Goal: Task Accomplishment & Management: Manage account settings

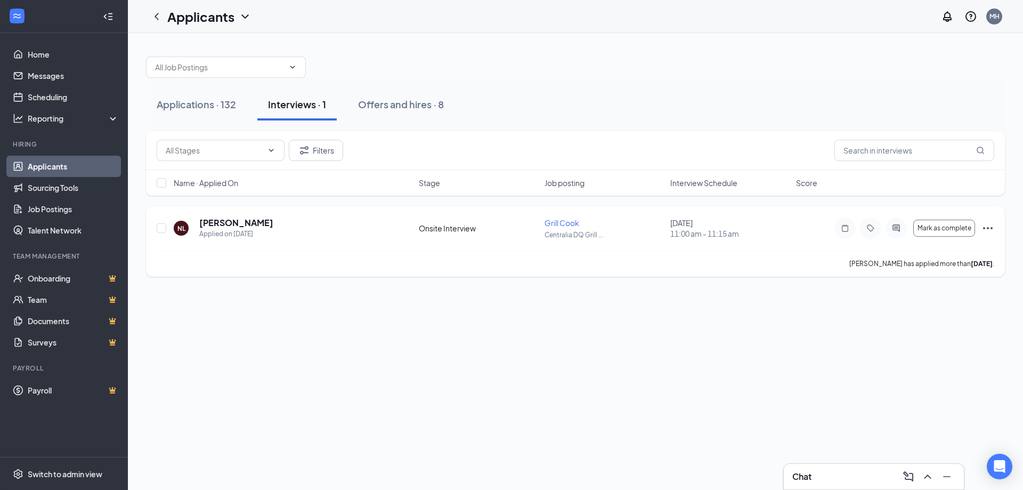
click at [980, 226] on div "Mark as complete" at bounding box center [914, 227] width 160 height 21
click at [981, 226] on icon "Ellipses" at bounding box center [987, 228] width 13 height 13
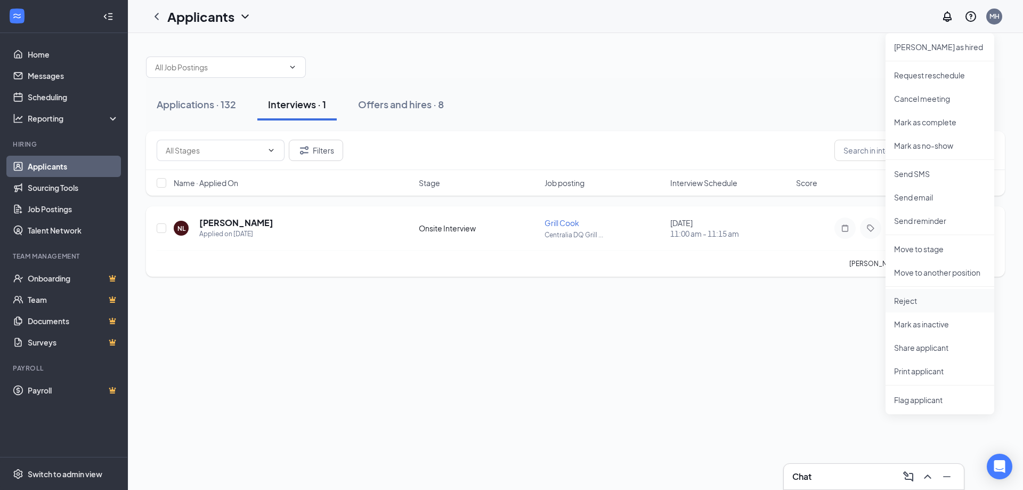
click at [920, 308] on li "Reject" at bounding box center [940, 300] width 109 height 23
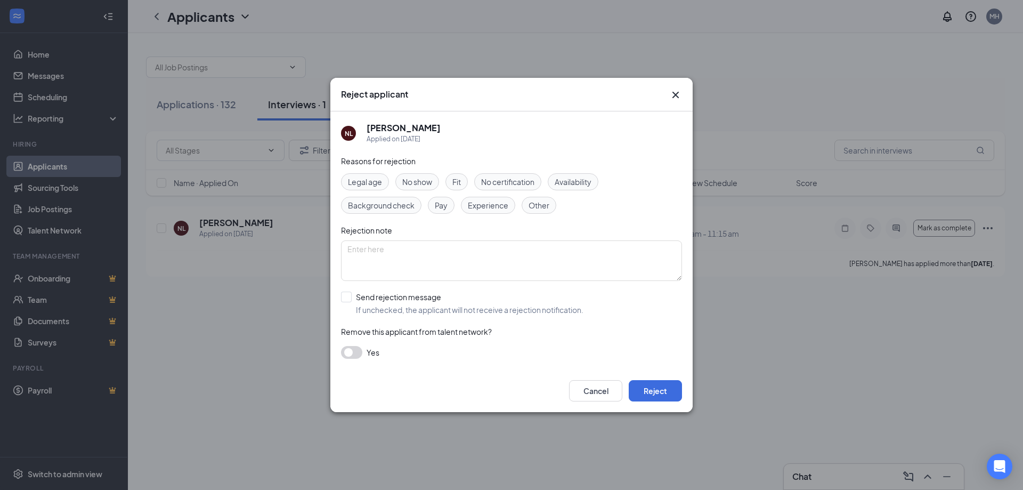
click at [421, 181] on span "No show" at bounding box center [417, 182] width 30 height 12
click at [591, 187] on span "Availability" at bounding box center [573, 182] width 37 height 12
click at [413, 188] on div "No show" at bounding box center [417, 181] width 44 height 17
click at [589, 180] on span "Availability" at bounding box center [573, 182] width 37 height 12
click at [461, 180] on span "Fit" at bounding box center [456, 182] width 9 height 12
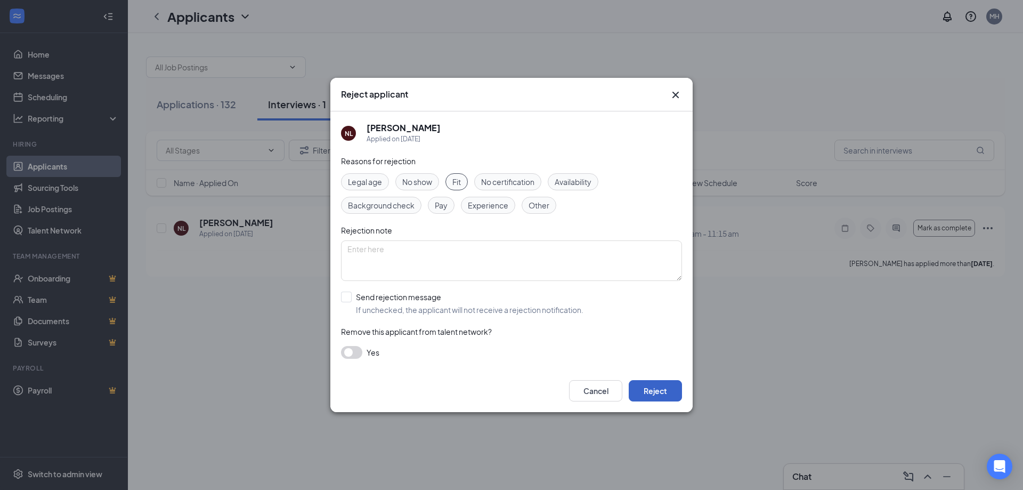
click at [644, 393] on button "Reject" at bounding box center [655, 390] width 53 height 21
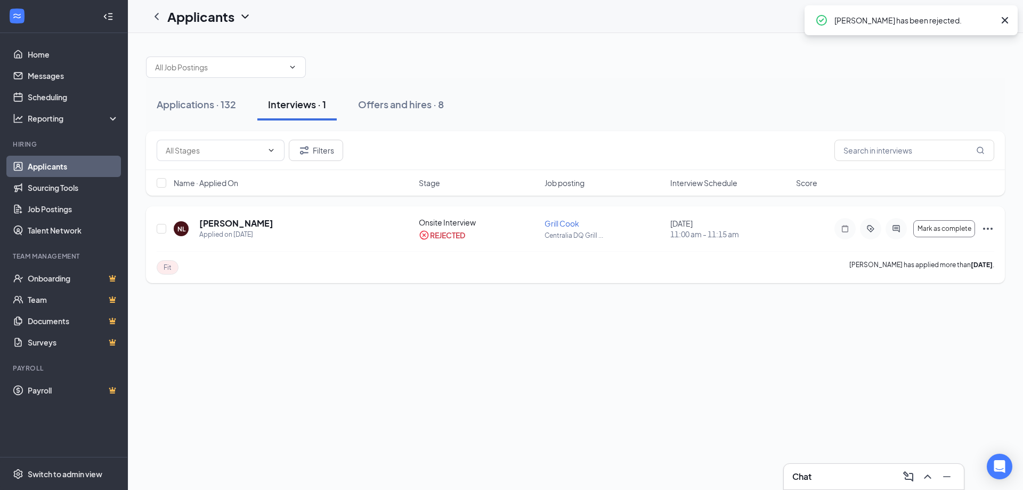
click at [982, 229] on icon "Ellipses" at bounding box center [987, 228] width 13 height 13
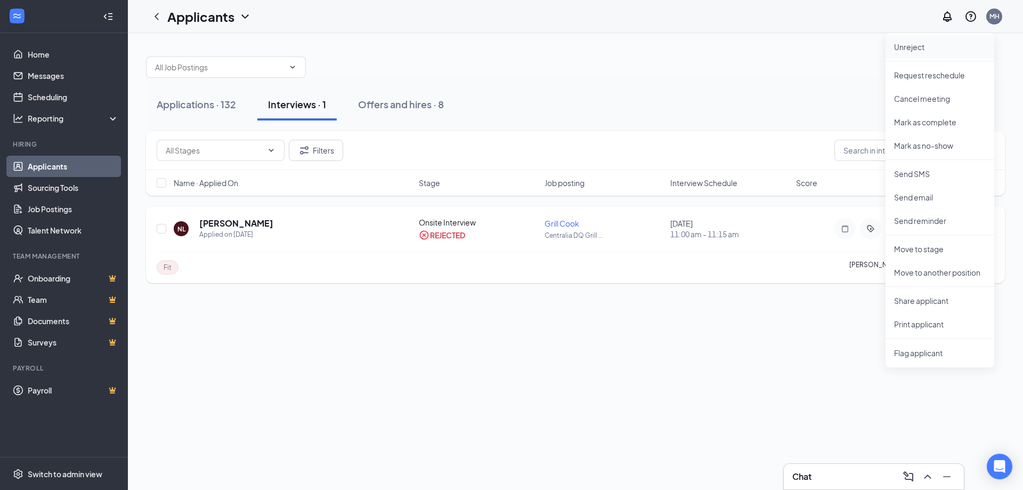
click at [953, 46] on p "Unreject" at bounding box center [940, 47] width 92 height 11
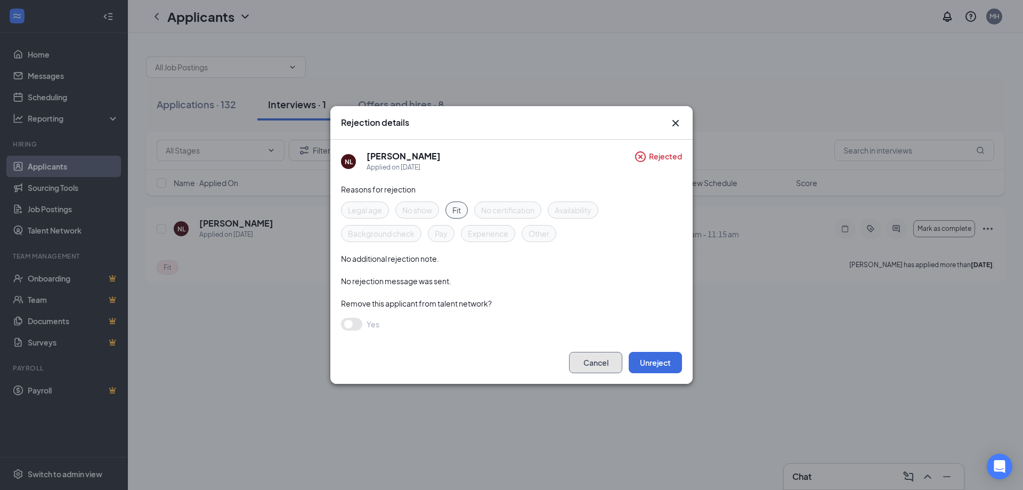
click at [602, 368] on button "Cancel" at bounding box center [595, 362] width 53 height 21
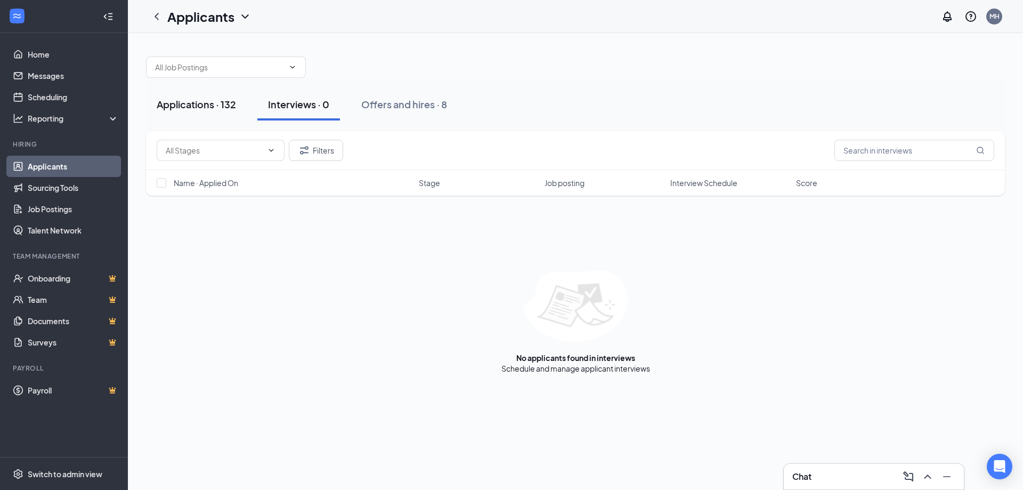
click at [232, 100] on div "Applications · 132" at bounding box center [196, 104] width 79 height 13
